Goal: Information Seeking & Learning: Learn about a topic

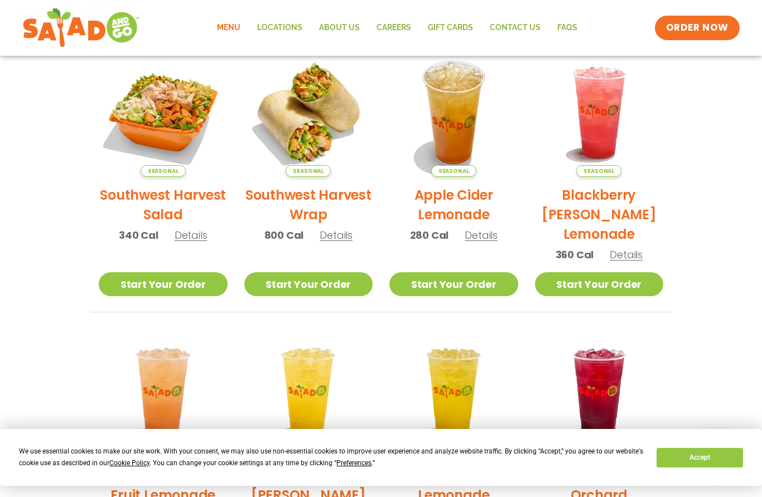
scroll to position [267, 0]
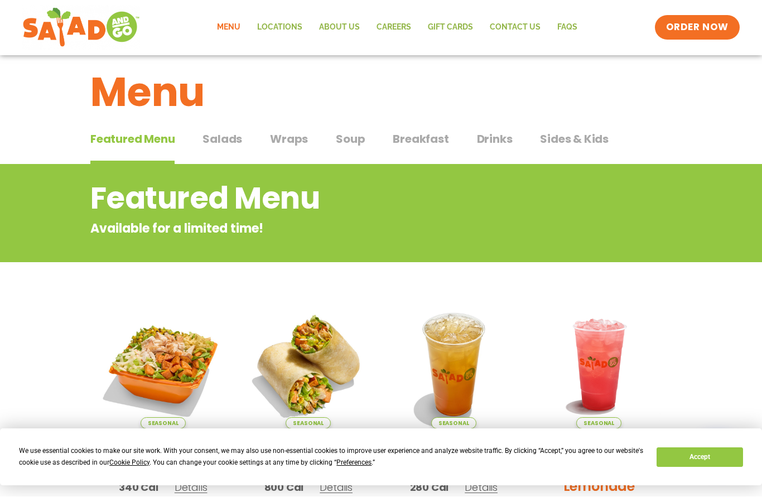
click at [235, 142] on span "Salads" at bounding box center [223, 139] width 40 height 17
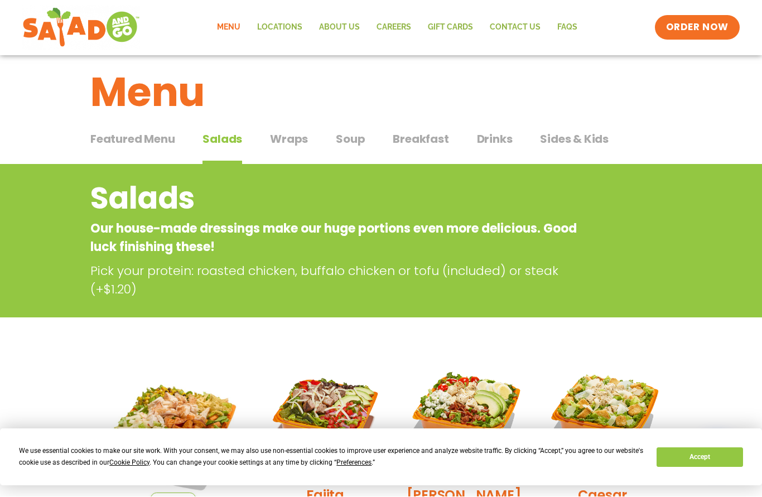
scroll to position [15, 0]
click at [230, 148] on button "Salads Salads" at bounding box center [223, 148] width 40 height 34
click at [232, 142] on span "Salads" at bounding box center [223, 139] width 40 height 17
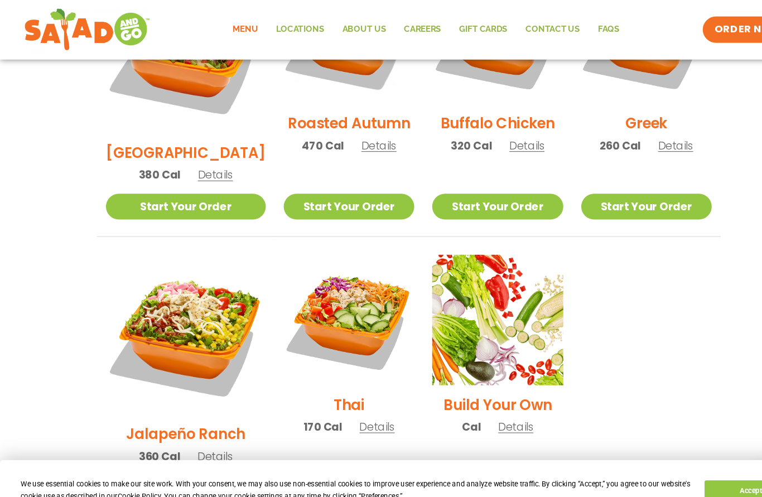
scroll to position [677, 0]
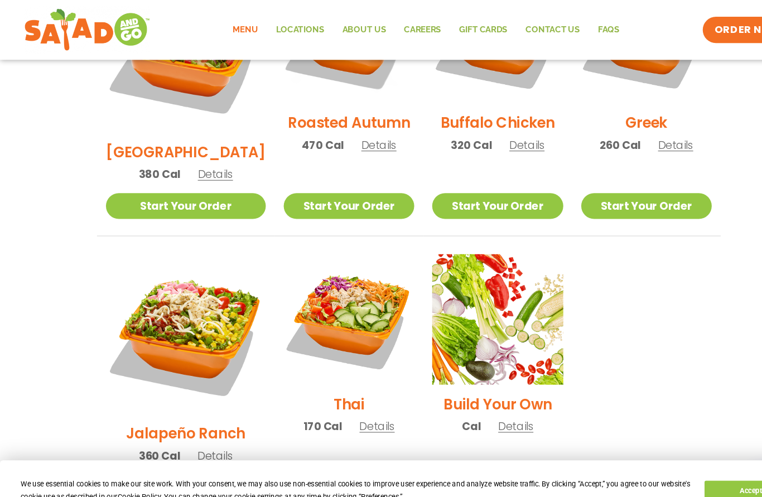
click at [328, 249] on img at bounding box center [326, 298] width 122 height 122
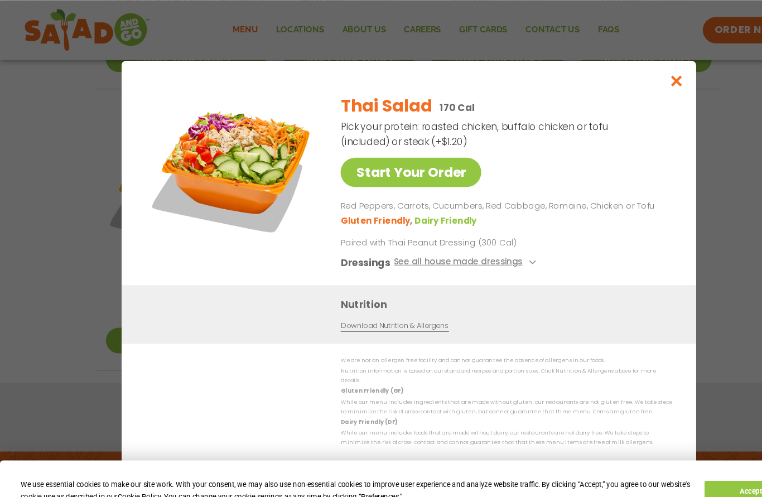
click at [466, 252] on button "See all house made dressings" at bounding box center [435, 245] width 136 height 14
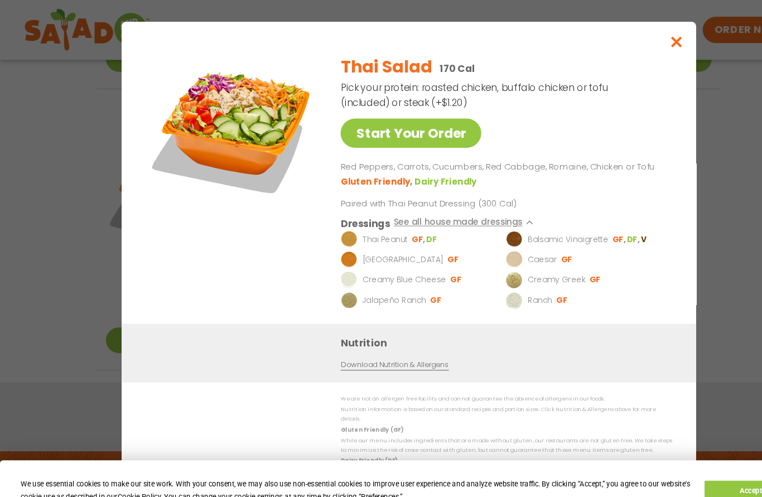
click at [328, 231] on img at bounding box center [326, 223] width 16 height 16
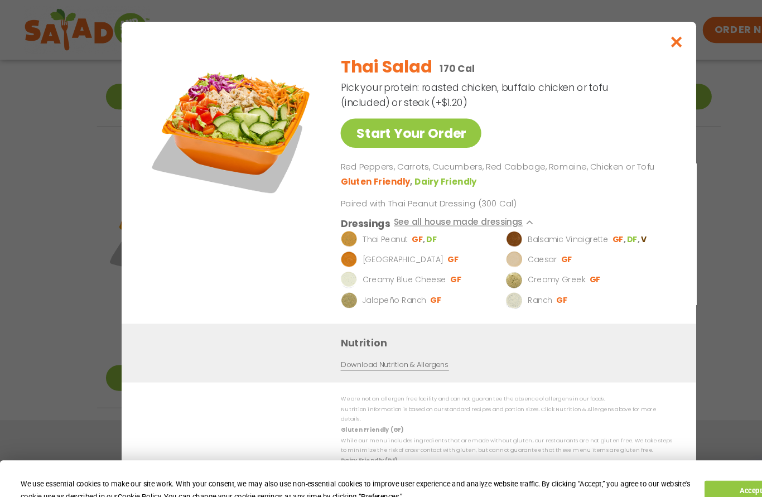
scroll to position [775, 0]
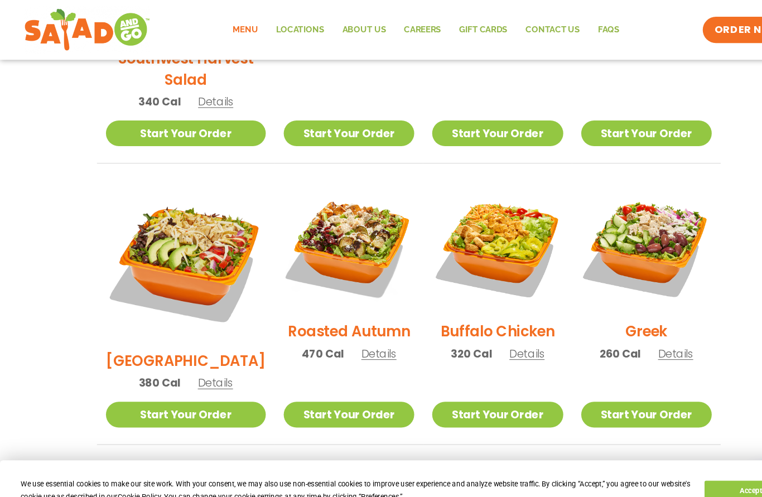
click at [632, 332] on div "Greek 260 Cal Details" at bounding box center [603, 258] width 122 height 178
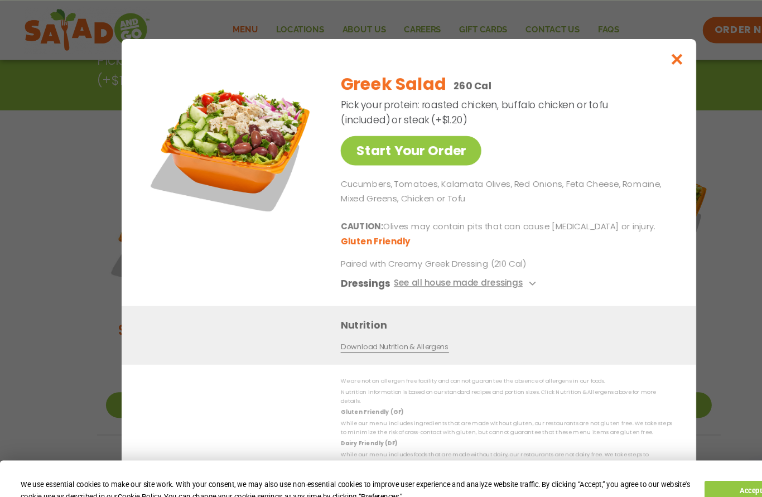
scroll to position [230, 0]
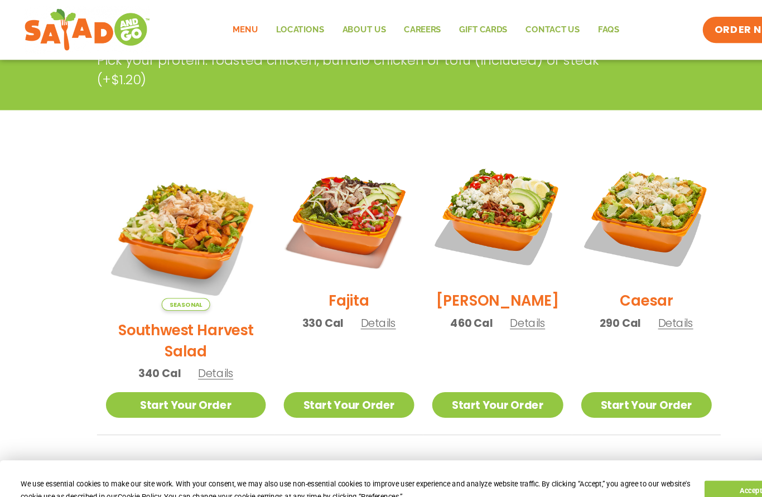
click at [637, 59] on div "Salads Our house-made dressings make our huge portions even more delicious. Goo…" at bounding box center [381, 22] width 608 height 123
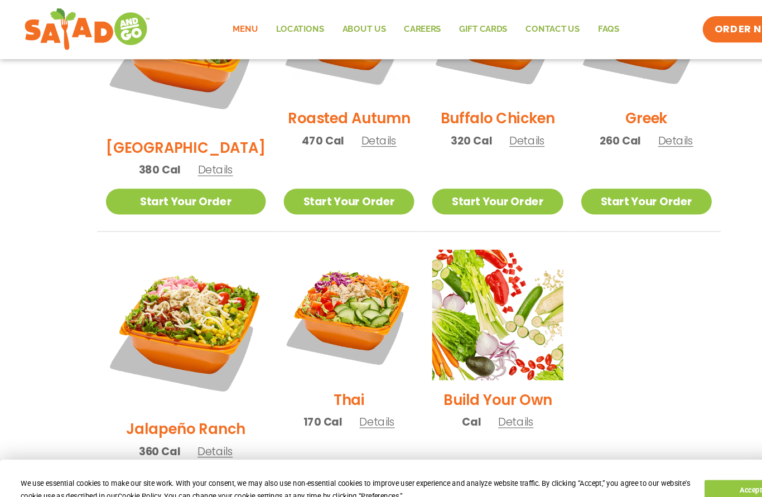
scroll to position [682, 0]
click at [329, 239] on img at bounding box center [326, 294] width 122 height 122
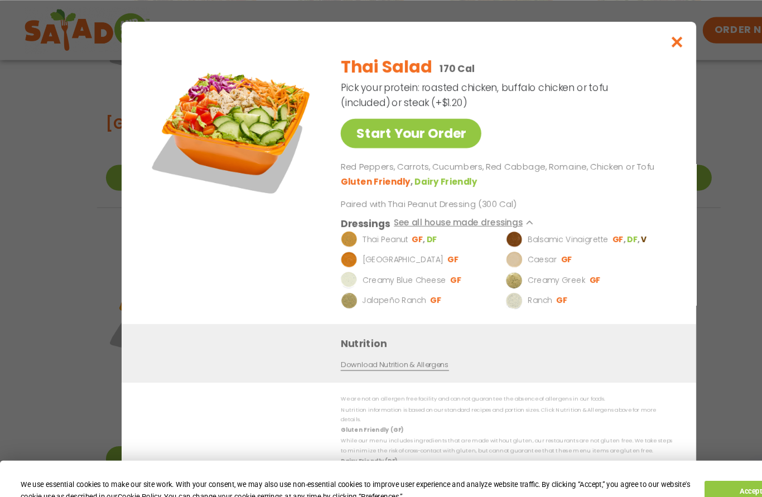
scroll to position [704, 0]
click at [451, 196] on p "Paired with Thai Peanut Dressing (300 Cal)" at bounding box center [421, 190] width 206 height 12
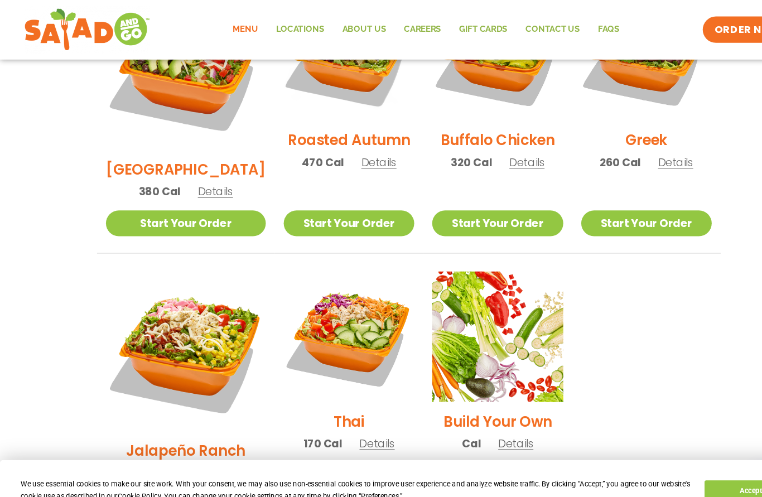
scroll to position [662, 0]
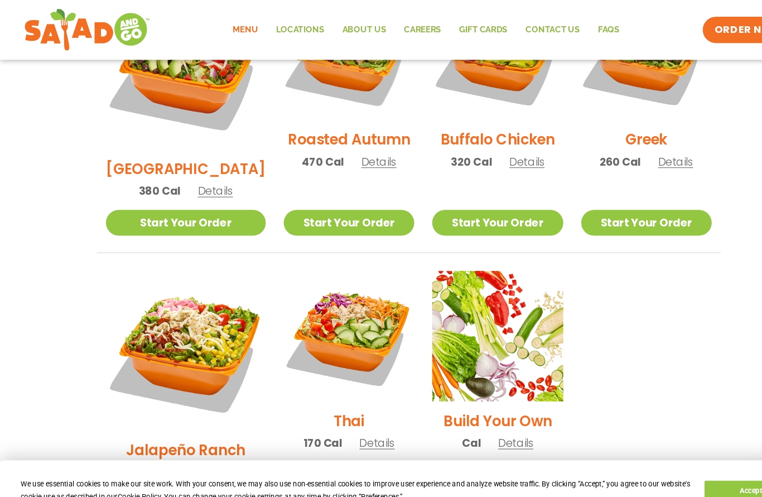
click at [306, 264] on img at bounding box center [326, 314] width 122 height 122
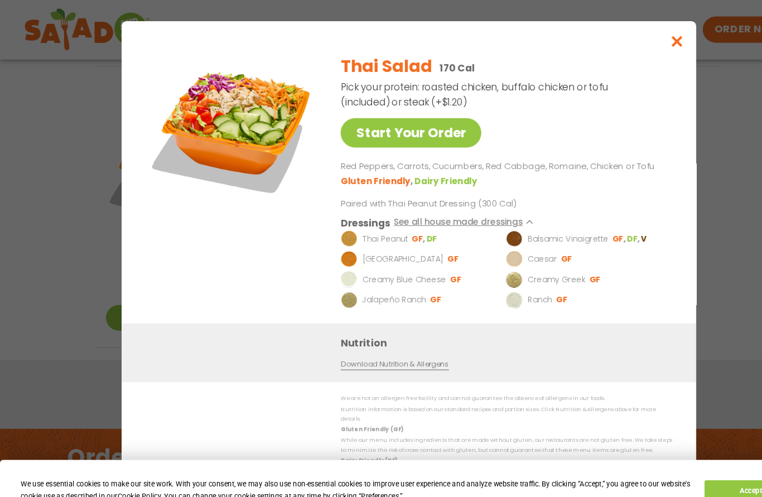
scroll to position [835, 0]
click at [389, 345] on link "Download Nutrition & Allergens" at bounding box center [368, 340] width 100 height 11
